Goal: Task Accomplishment & Management: Use online tool/utility

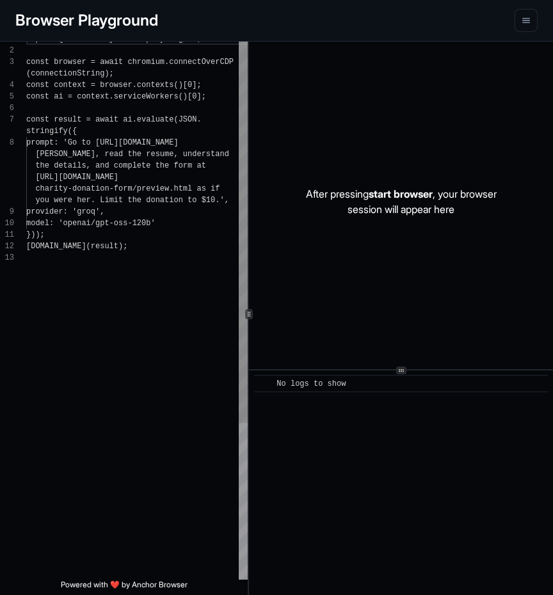
scroll to position [81, 0]
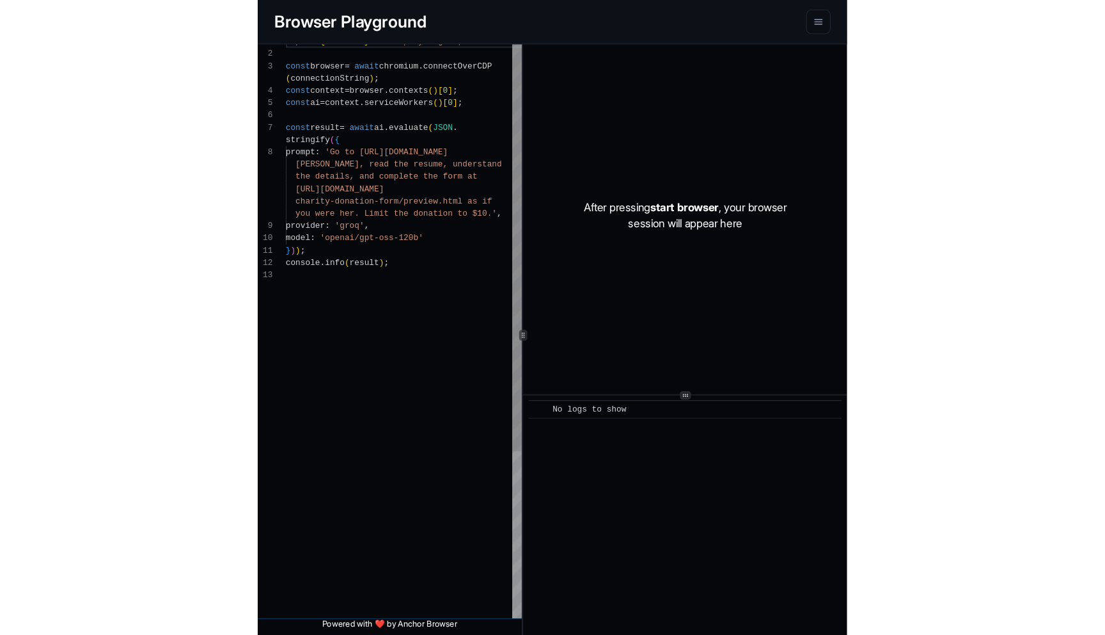
scroll to position [81, 0]
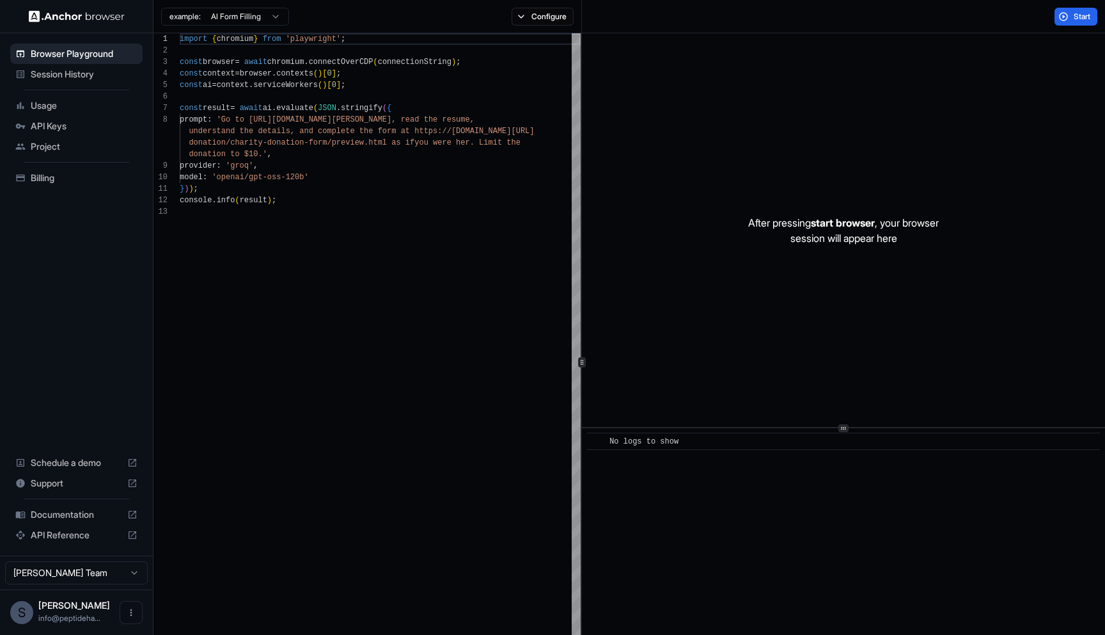
click at [73, 594] on span "Shawn Younai" at bounding box center [74, 604] width 72 height 11
click at [118, 594] on div "S Shawn Younai info@peptideha..." at bounding box center [76, 611] width 153 height 45
click at [125, 594] on button "Open menu" at bounding box center [131, 612] width 23 height 23
click at [102, 327] on div at bounding box center [552, 317] width 1105 height 635
click at [89, 130] on span "API Keys" at bounding box center [84, 126] width 107 height 13
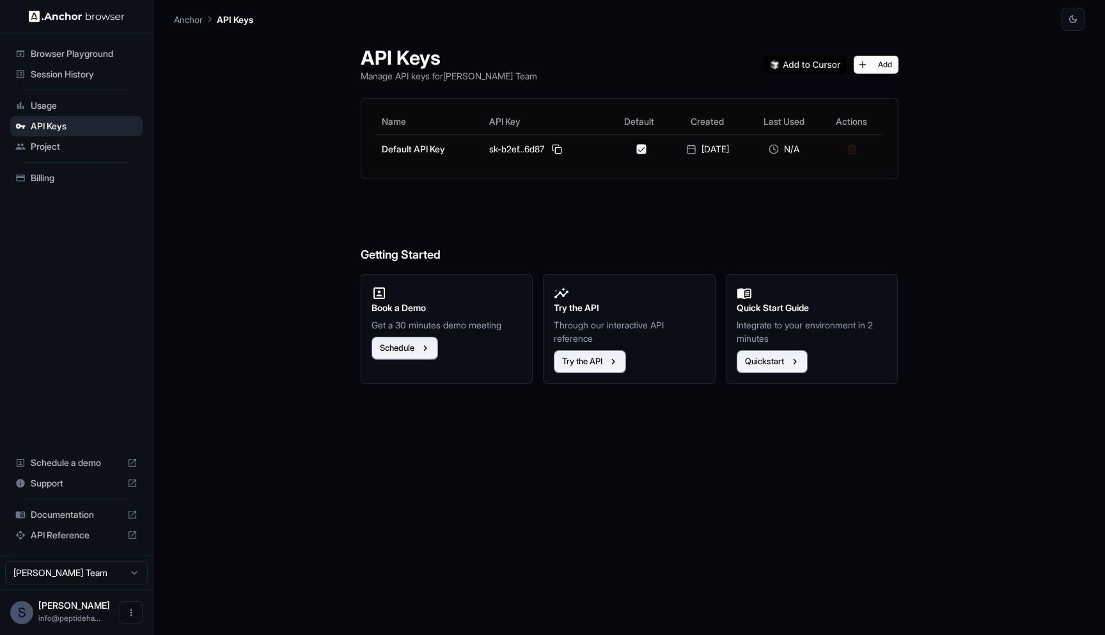
click at [74, 192] on ul "Browser Playground Session History Usage API Keys Project Billing" at bounding box center [76, 115] width 143 height 155
click at [78, 182] on span "Billing" at bounding box center [84, 177] width 107 height 13
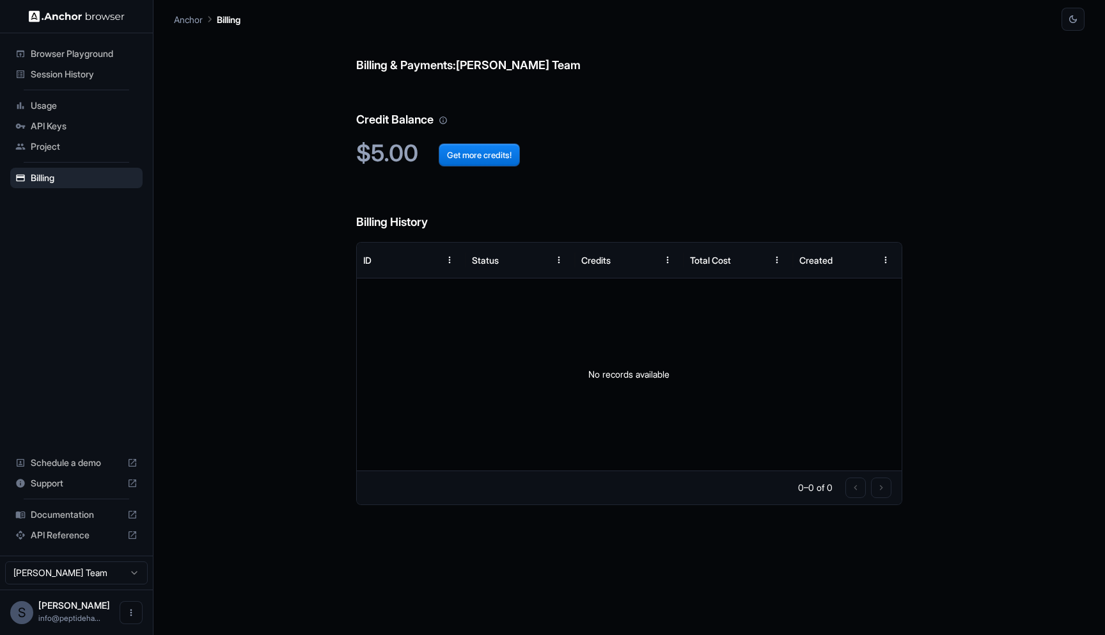
click at [61, 142] on span "Project" at bounding box center [84, 146] width 107 height 13
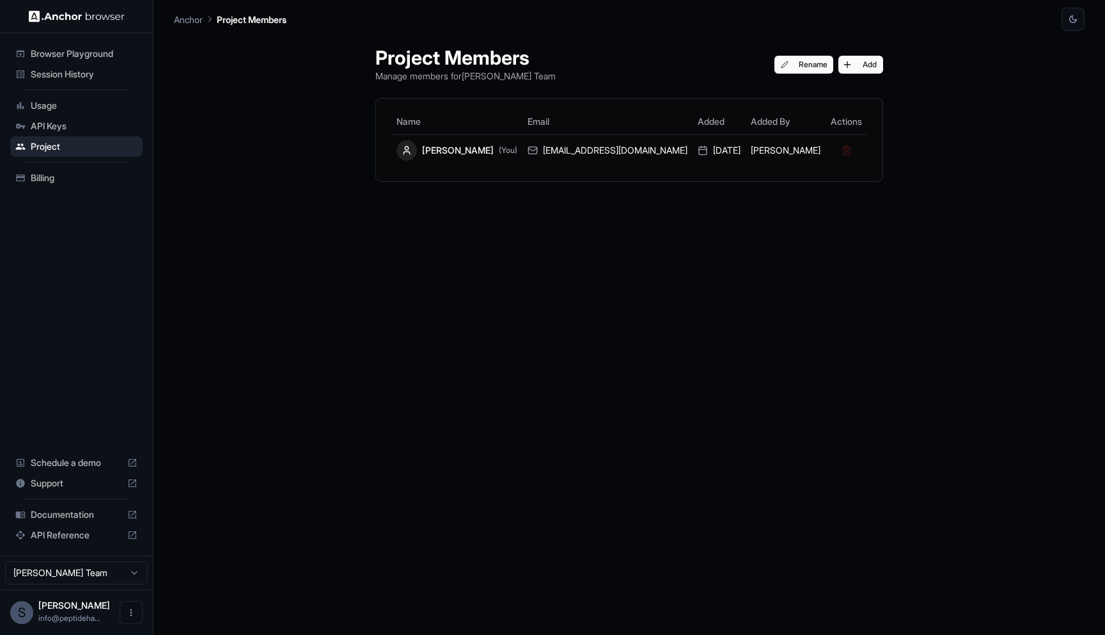
click at [86, 178] on span "Billing" at bounding box center [84, 177] width 107 height 13
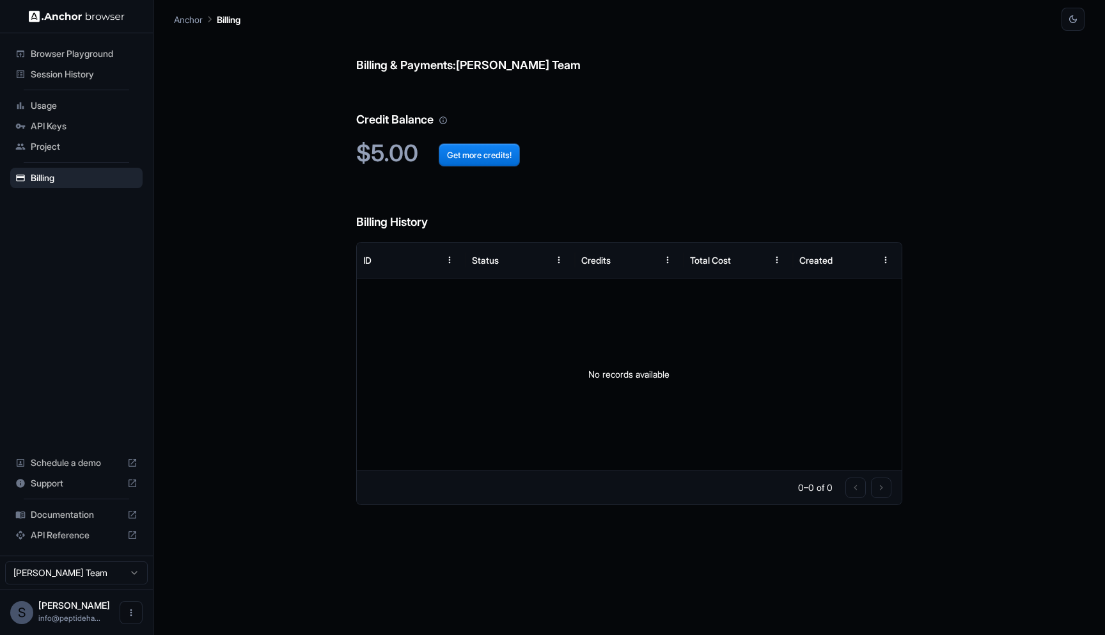
click at [80, 128] on span "API Keys" at bounding box center [84, 126] width 107 height 13
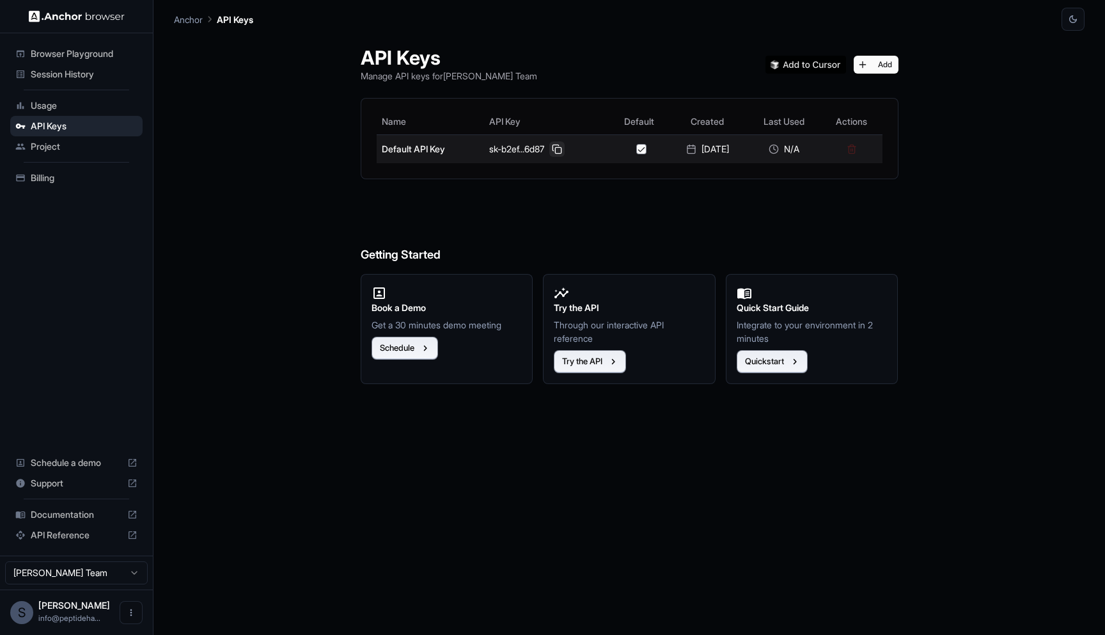
click at [552, 150] on button at bounding box center [556, 148] width 15 height 15
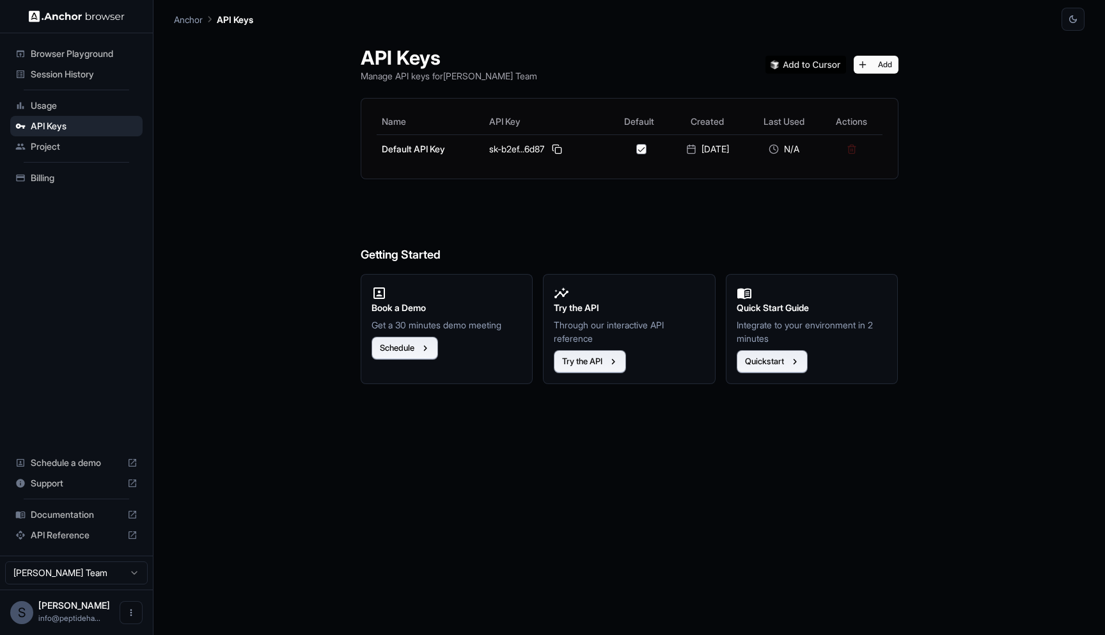
click at [58, 184] on div "Billing" at bounding box center [76, 178] width 132 height 20
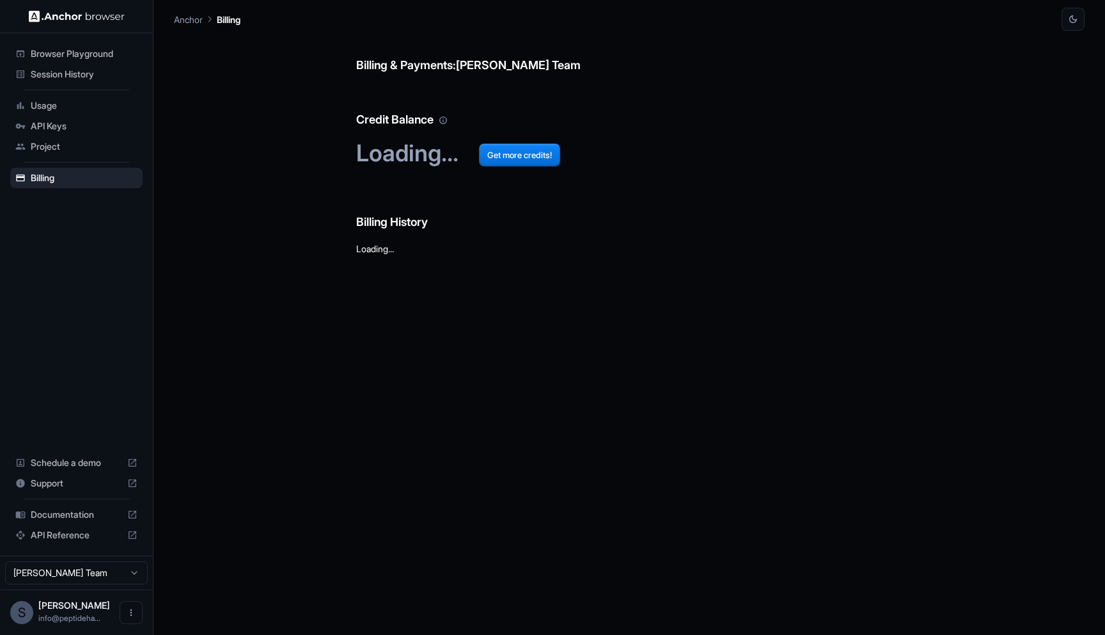
click at [63, 123] on span "API Keys" at bounding box center [84, 126] width 107 height 13
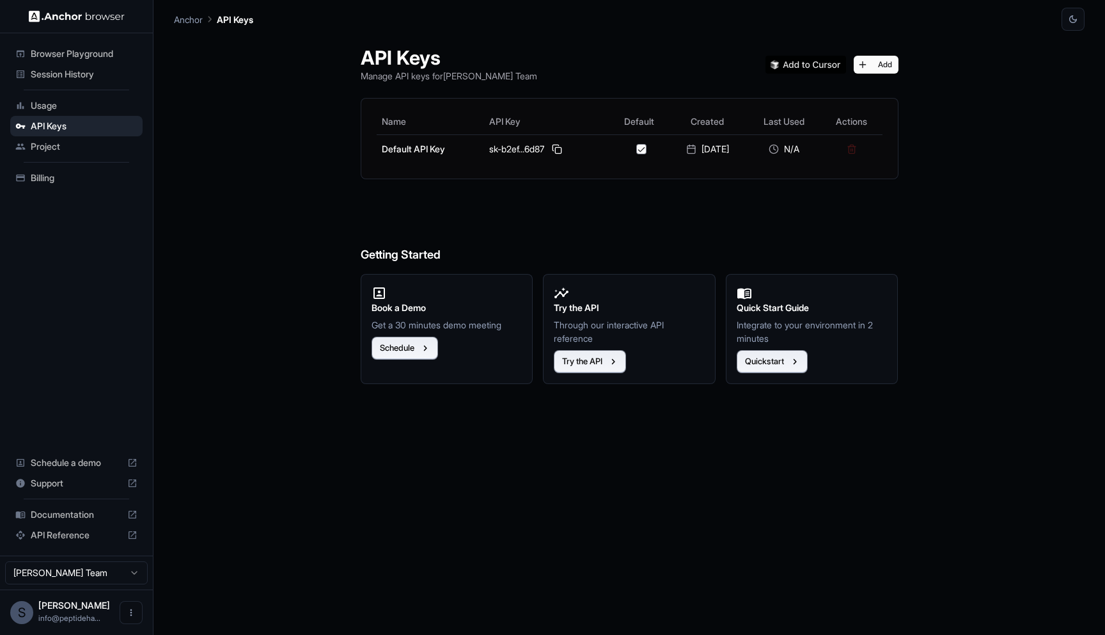
click at [100, 52] on span "Browser Playground" at bounding box center [84, 53] width 107 height 13
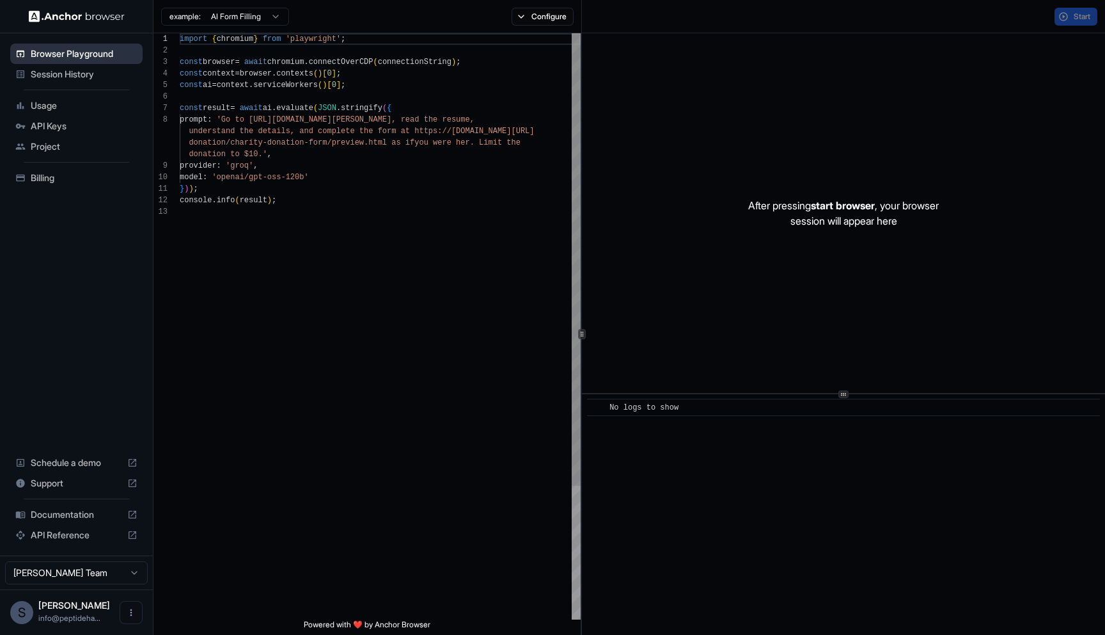
scroll to position [81, 0]
click at [246, 20] on html "Browser Playground Session History Usage API Keys Project Billing Schedule a de…" at bounding box center [552, 317] width 1105 height 635
click at [530, 15] on button "Configure" at bounding box center [543, 17] width 62 height 18
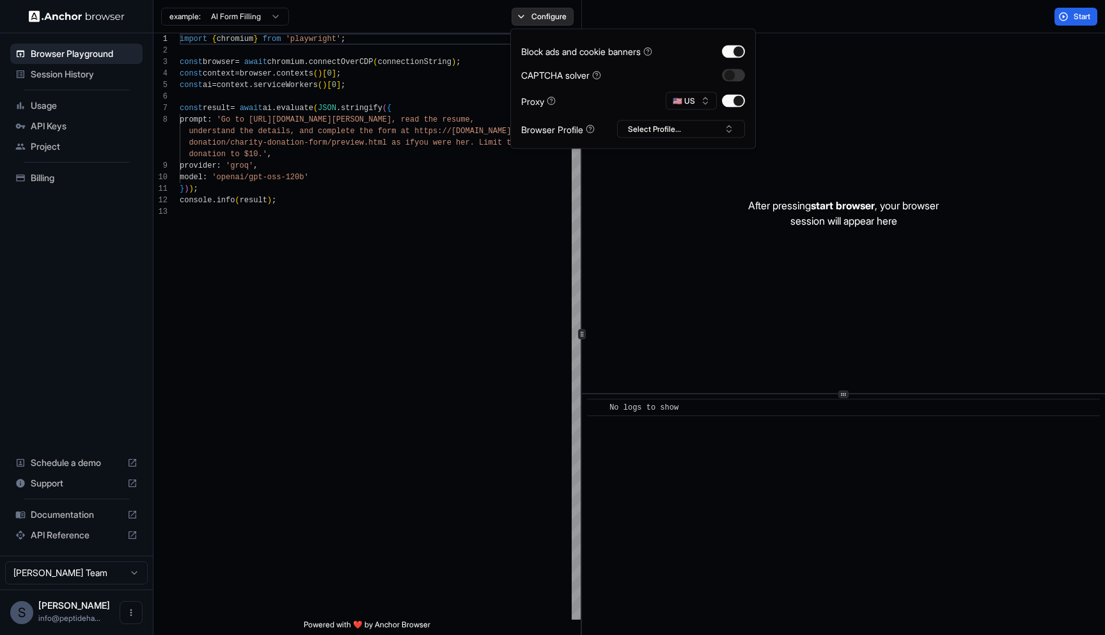
click at [530, 15] on button "Configure" at bounding box center [543, 17] width 62 height 18
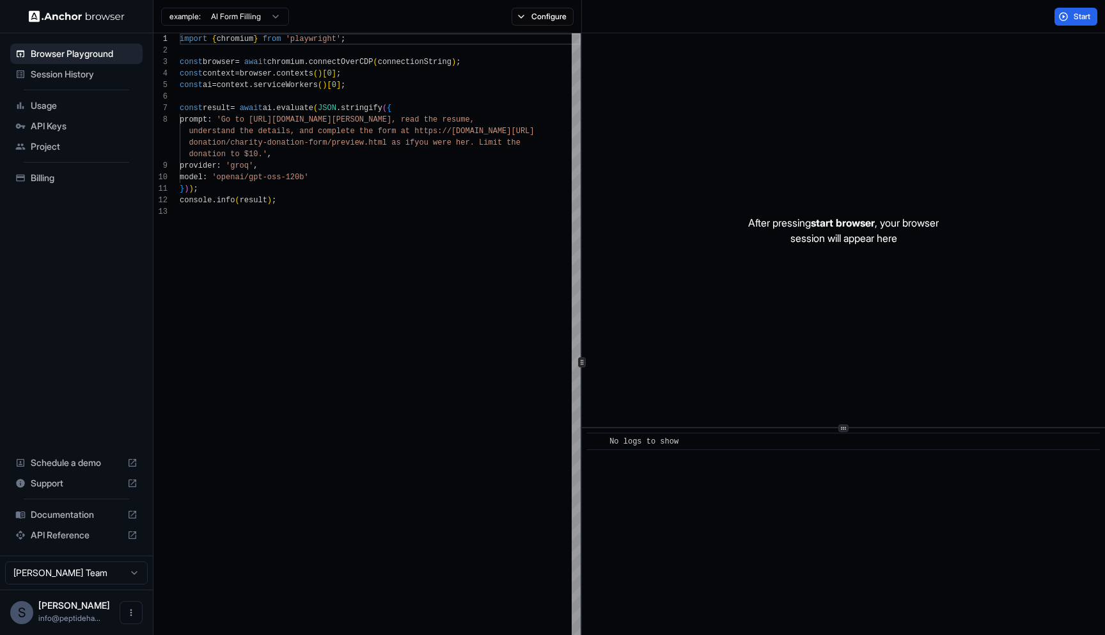
click at [552, 19] on div "Start" at bounding box center [1076, 17] width 58 height 18
click at [552, 19] on button "Start" at bounding box center [1076, 17] width 43 height 18
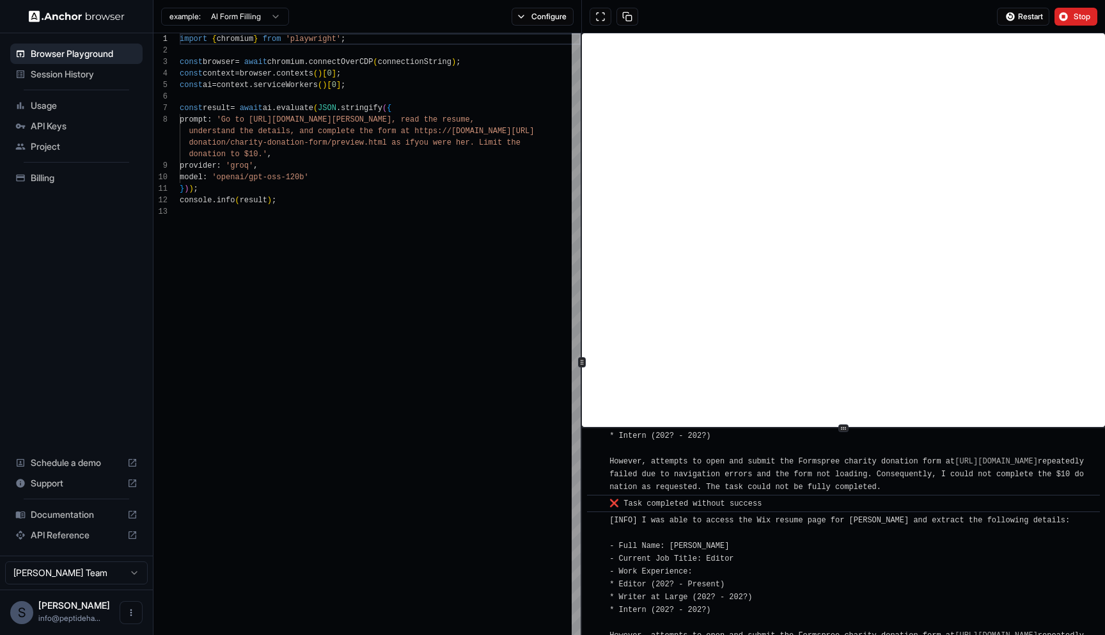
scroll to position [1963, 0]
click at [552, 17] on span "Stop" at bounding box center [1083, 17] width 18 height 10
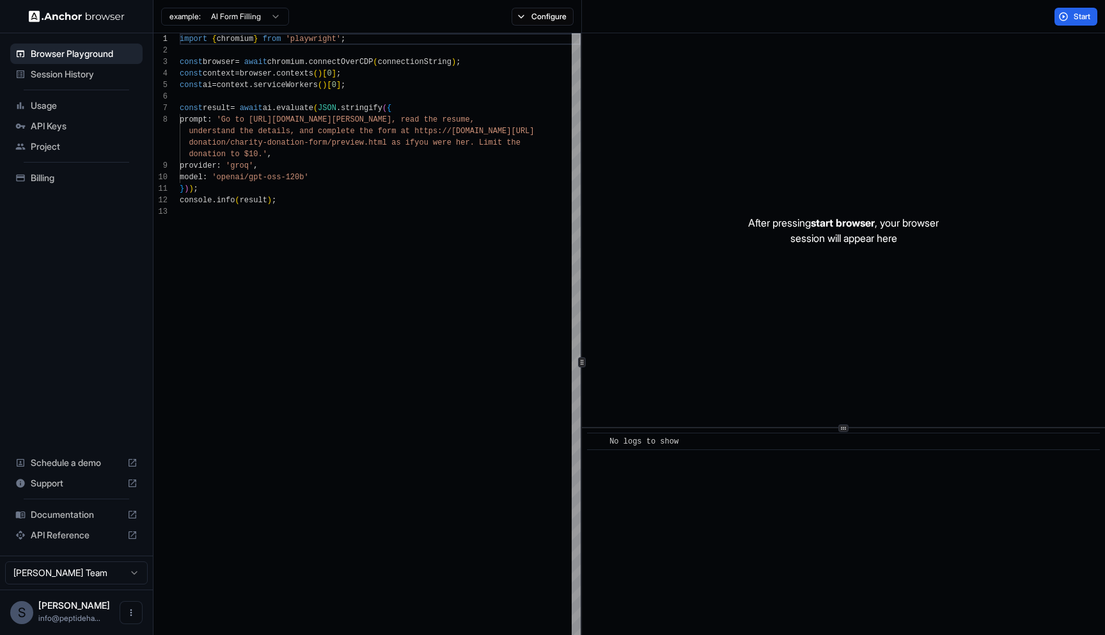
click at [126, 72] on span "Session History" at bounding box center [84, 74] width 107 height 13
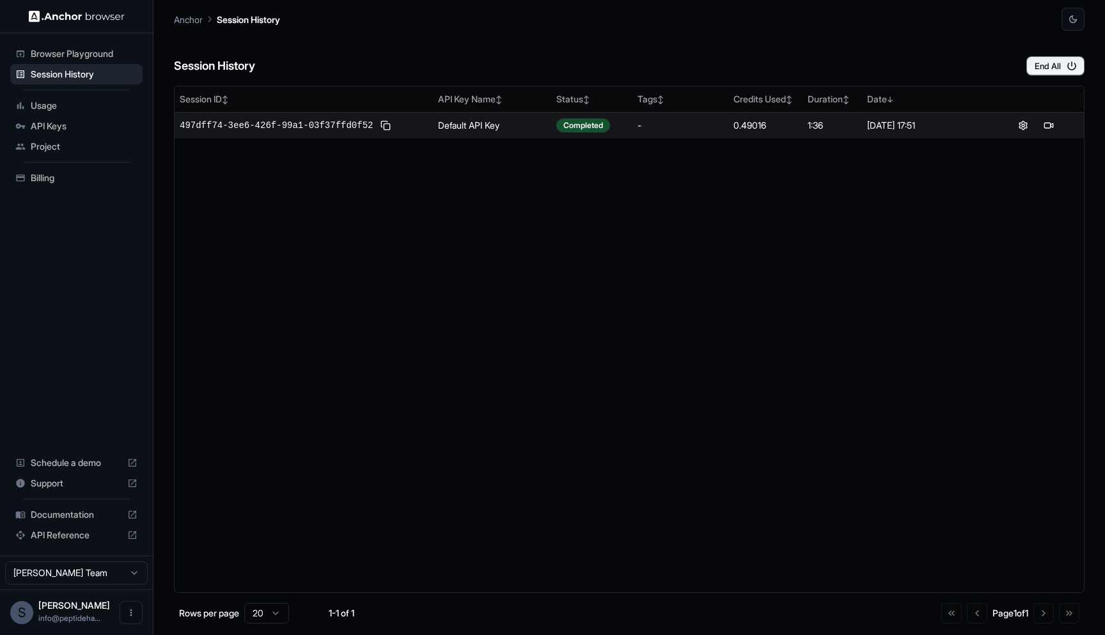
click at [429, 128] on td "497dff74-3ee6-426f-99a1-03f37ffd0f52" at bounding box center [304, 125] width 258 height 26
click at [552, 134] on td "0.49016" at bounding box center [766, 125] width 74 height 26
click at [552, 123] on button at bounding box center [1048, 125] width 15 height 15
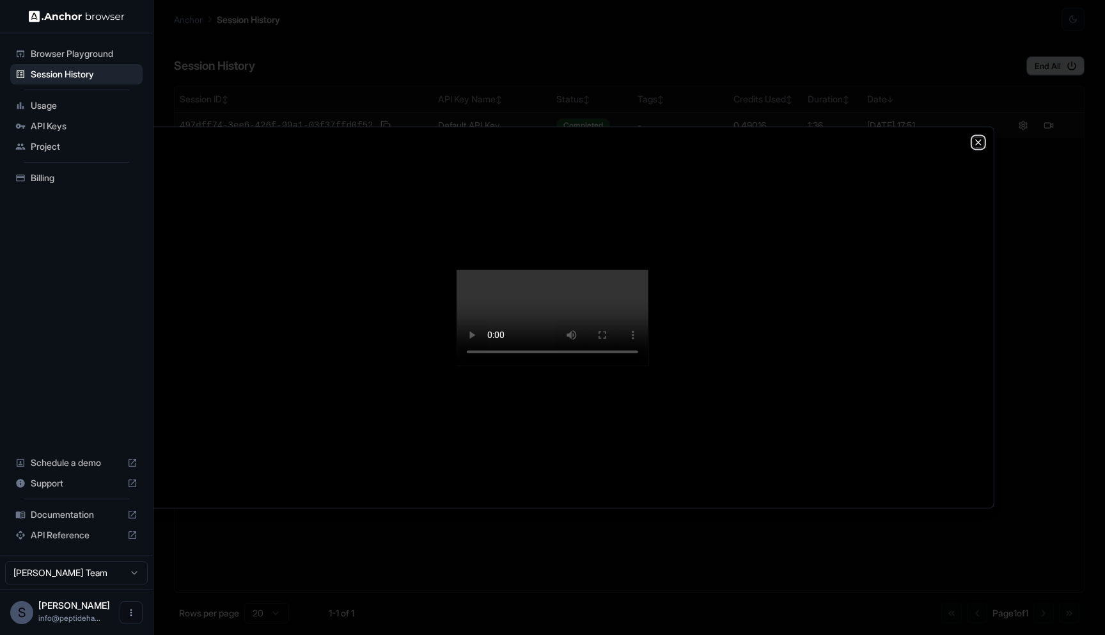
click at [552, 137] on icon "button" at bounding box center [979, 142] width 10 height 10
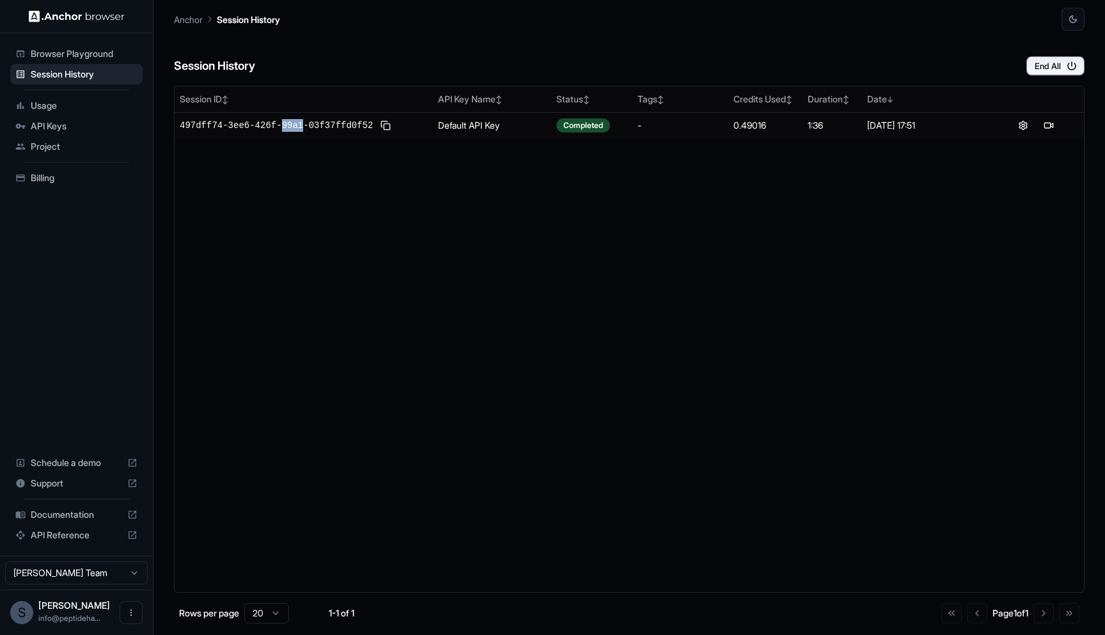
click at [104, 46] on div "Browser Playground" at bounding box center [76, 53] width 132 height 20
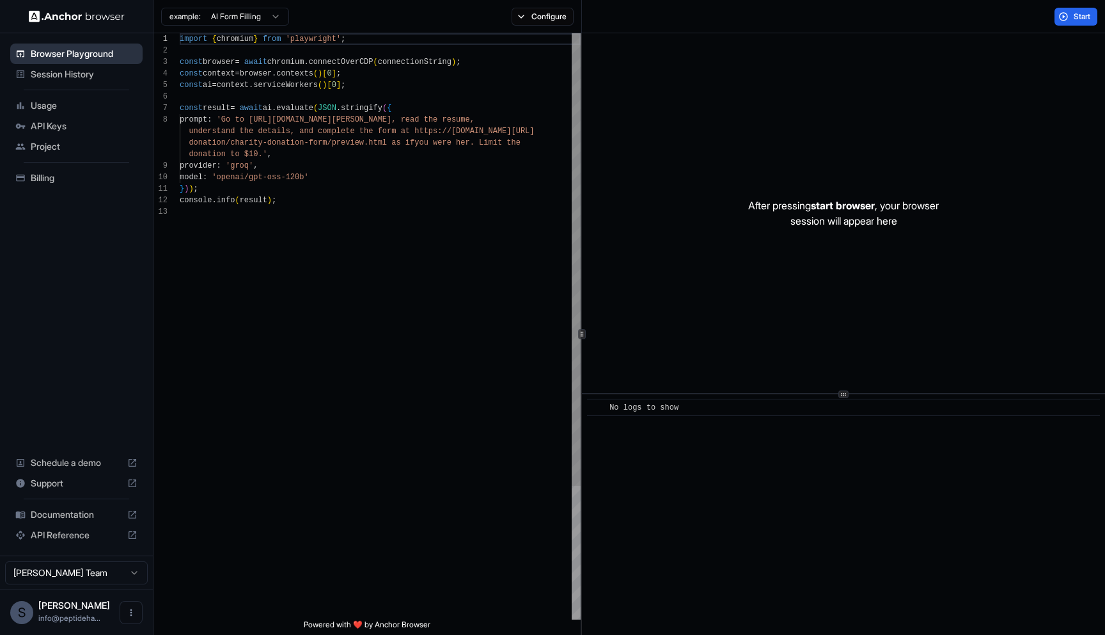
scroll to position [81, 0]
click at [99, 154] on div "Project" at bounding box center [76, 146] width 132 height 20
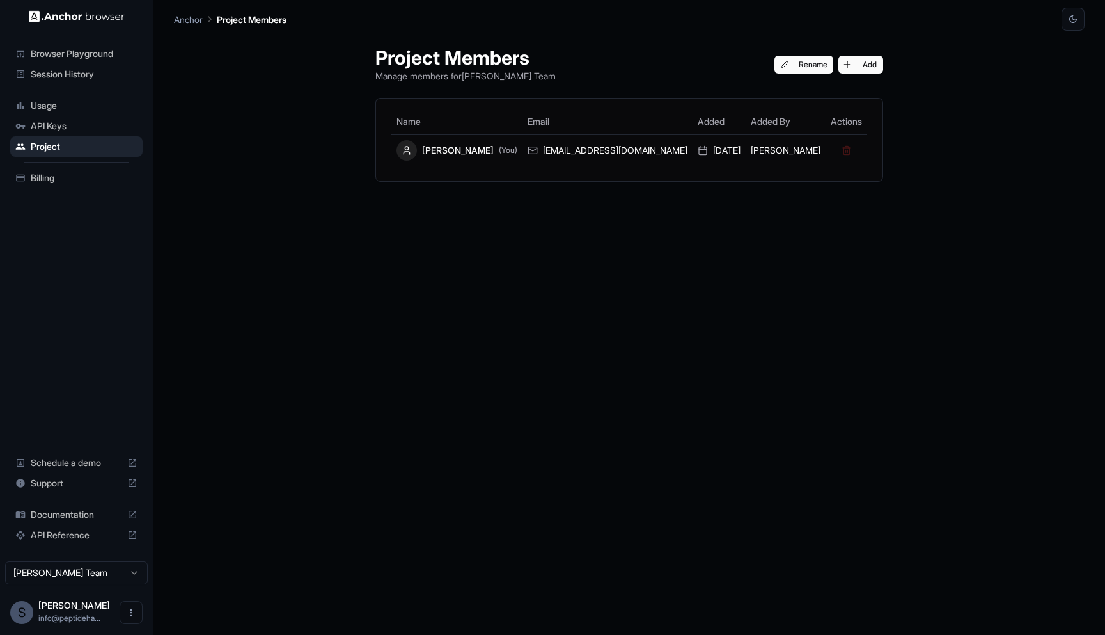
click at [104, 132] on div "API Keys" at bounding box center [76, 126] width 132 height 20
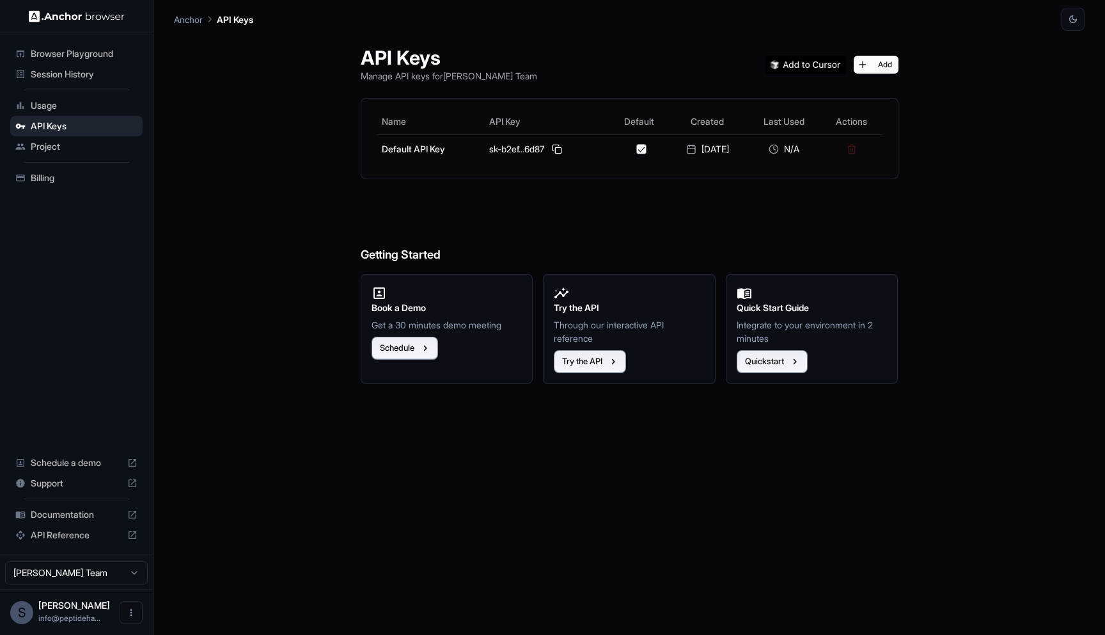
click at [104, 106] on span "Usage" at bounding box center [84, 105] width 107 height 13
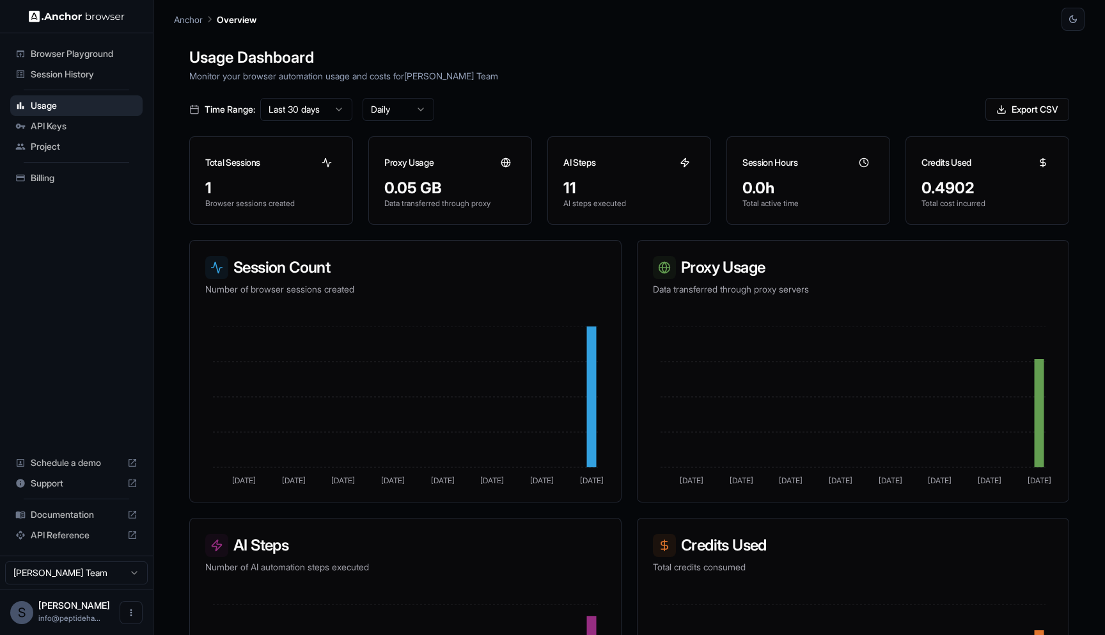
click at [109, 84] on div "Session History" at bounding box center [76, 74] width 132 height 20
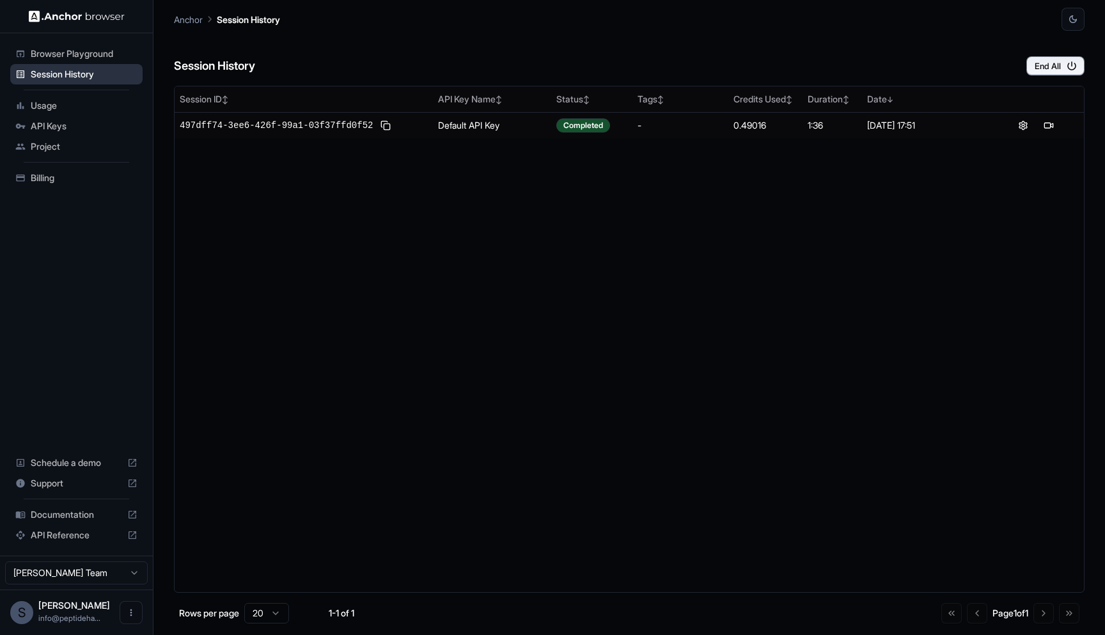
click at [107, 65] on div "Session History" at bounding box center [76, 74] width 132 height 20
click at [107, 59] on span "Browser Playground" at bounding box center [84, 53] width 107 height 13
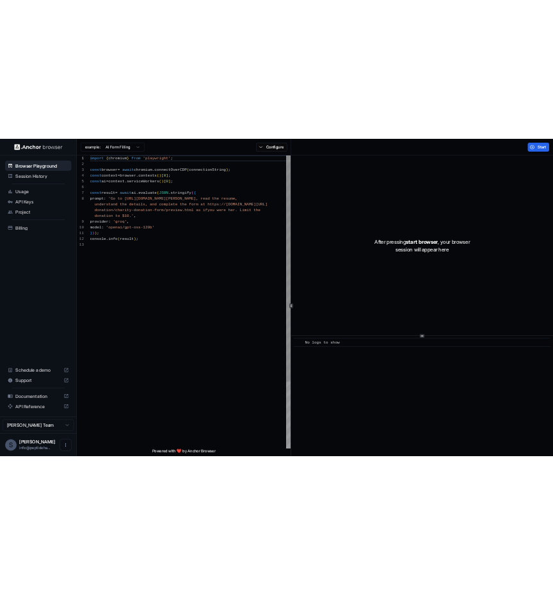
scroll to position [81, 0]
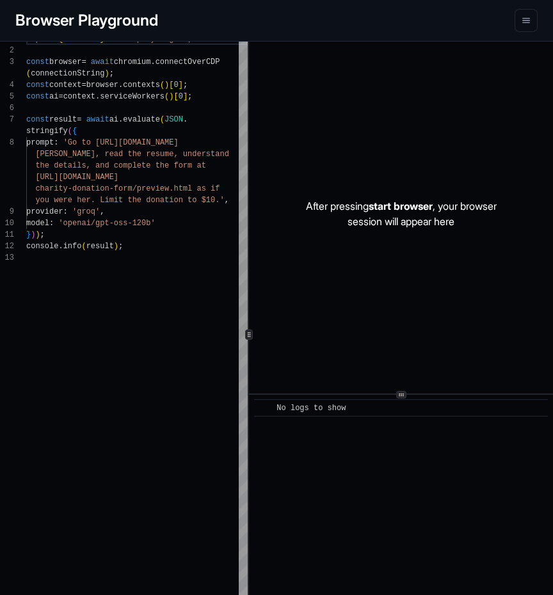
click at [519, 34] on div "Browser Playground" at bounding box center [276, 20] width 553 height 41
click at [519, 31] on button "menu" at bounding box center [525, 20] width 23 height 23
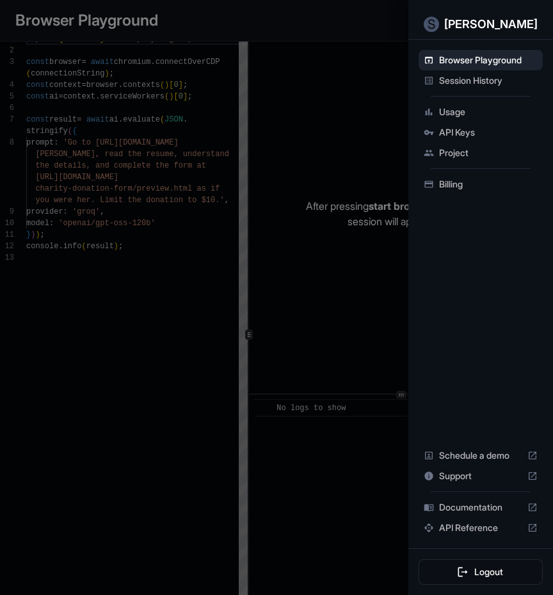
click at [468, 32] on p "Shawn Younai" at bounding box center [490, 24] width 93 height 19
click at [475, 75] on span "Session History" at bounding box center [488, 80] width 99 height 13
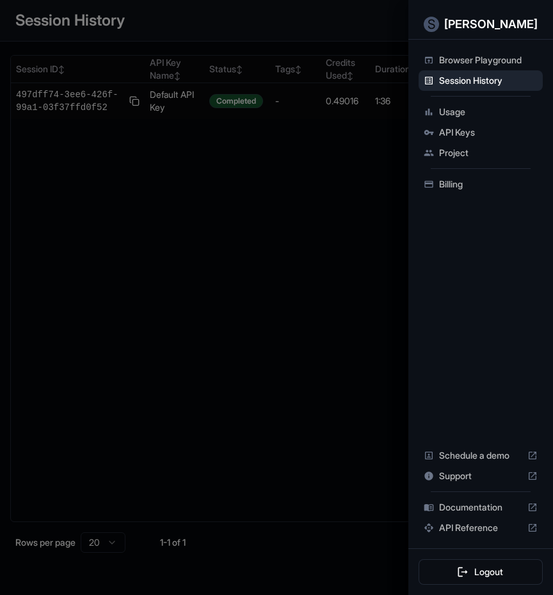
click at [283, 177] on div at bounding box center [276, 297] width 553 height 595
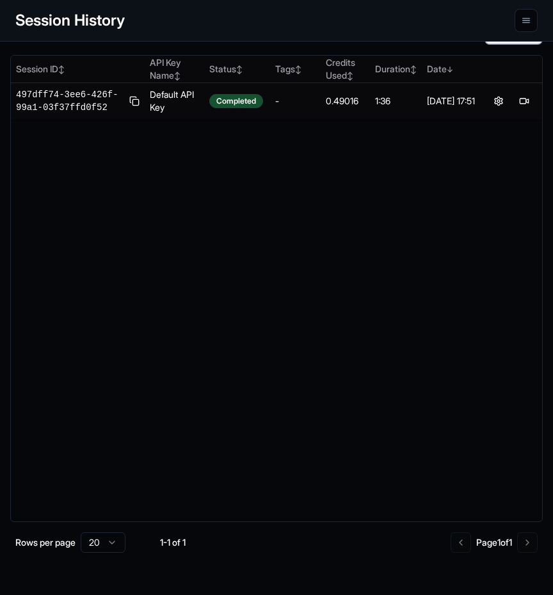
click at [525, 29] on button "menu" at bounding box center [525, 20] width 23 height 23
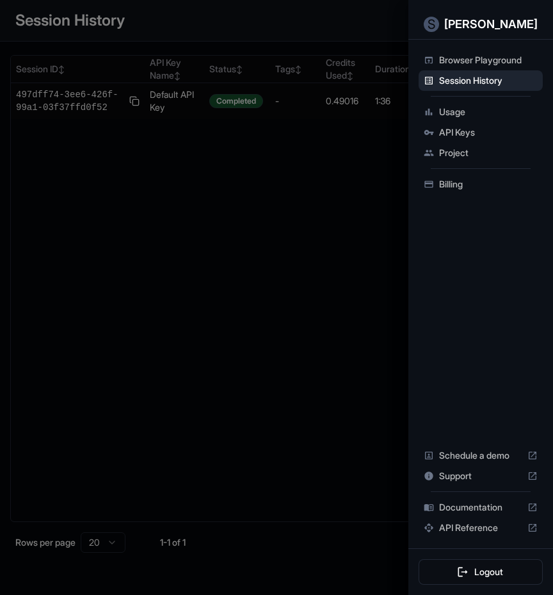
click at [374, 169] on div at bounding box center [276, 297] width 553 height 595
